Goal: Information Seeking & Learning: Learn about a topic

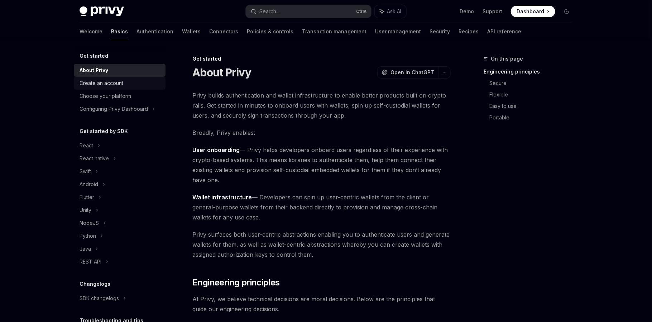
click at [101, 81] on div "Create an account" at bounding box center [101, 83] width 44 height 9
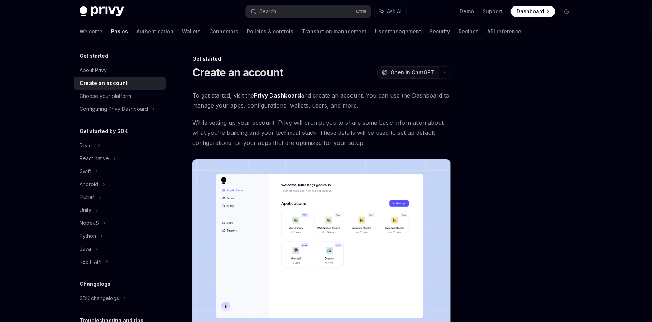
click at [428, 71] on span "Open in ChatGPT" at bounding box center [412, 72] width 44 height 7
click at [276, 93] on link "Privy Dashboard" at bounding box center [277, 96] width 47 height 8
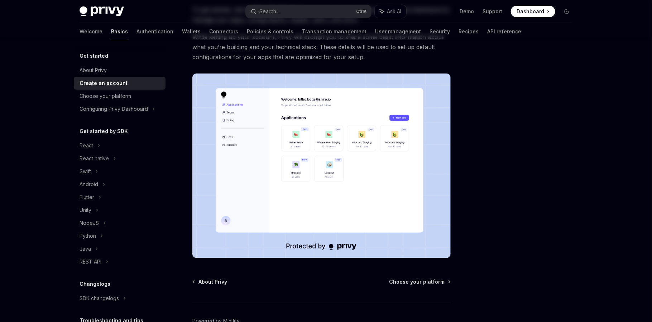
scroll to position [119, 0]
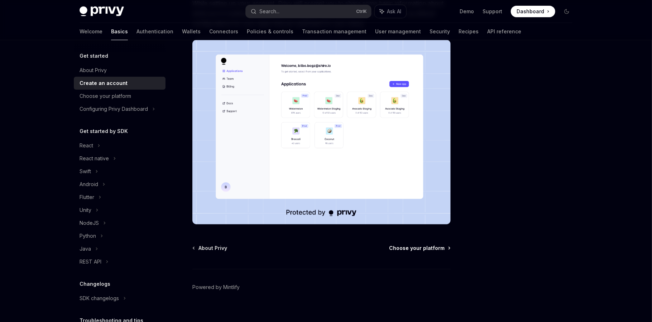
click at [414, 247] on span "Choose your platform" at bounding box center [417, 247] width 56 height 7
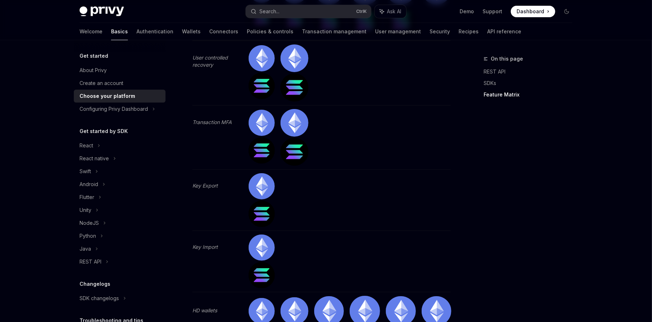
scroll to position [1731, 0]
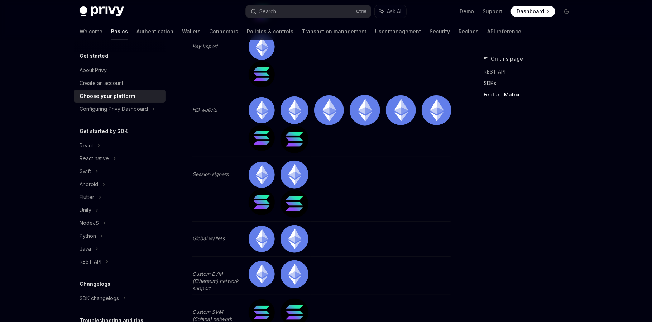
click at [493, 86] on link "SDKs" at bounding box center [530, 82] width 95 height 11
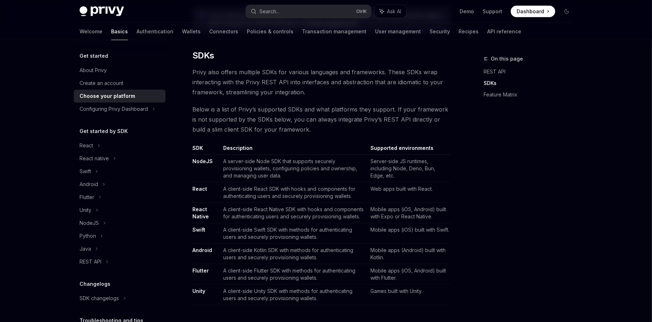
scroll to position [344, 0]
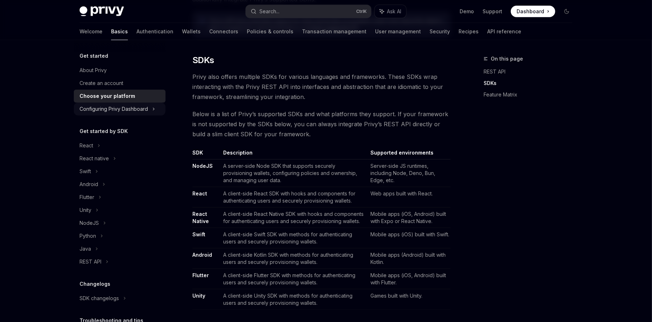
click at [133, 110] on div "Configuring Privy Dashboard" at bounding box center [113, 109] width 68 height 9
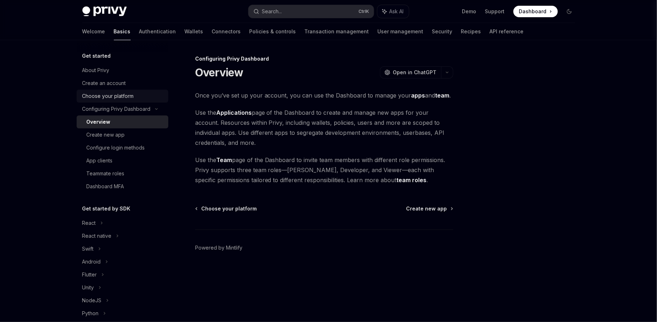
click at [121, 97] on div "Choose your platform" at bounding box center [108, 96] width 52 height 9
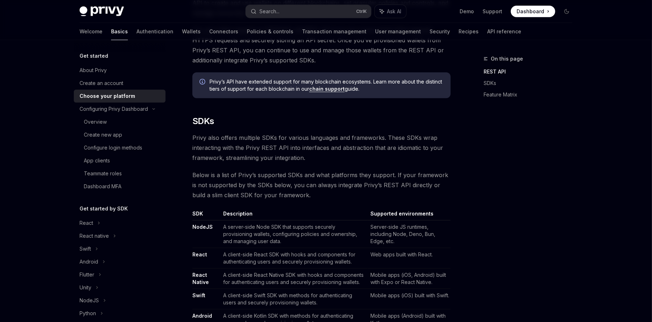
scroll to position [298, 0]
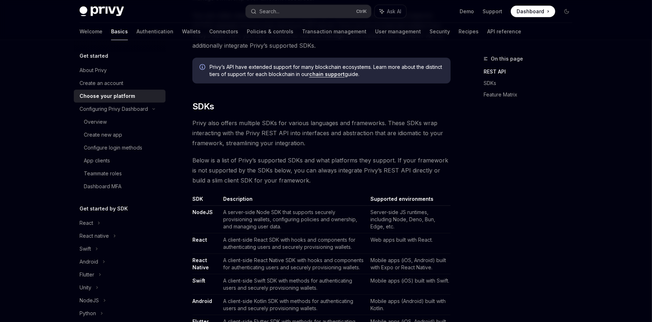
click at [201, 238] on link "React" at bounding box center [199, 239] width 15 height 6
click at [103, 118] on div "Overview" at bounding box center [95, 121] width 23 height 9
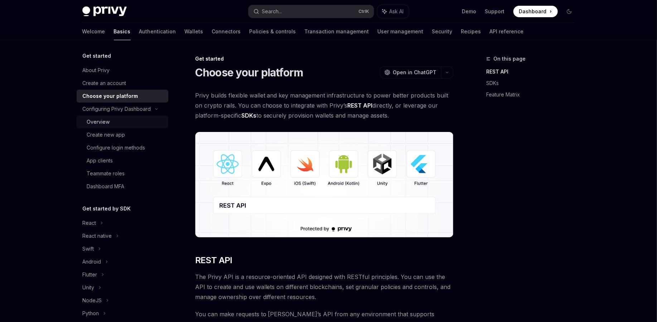
type textarea "*"
